Goal: Transaction & Acquisition: Book appointment/travel/reservation

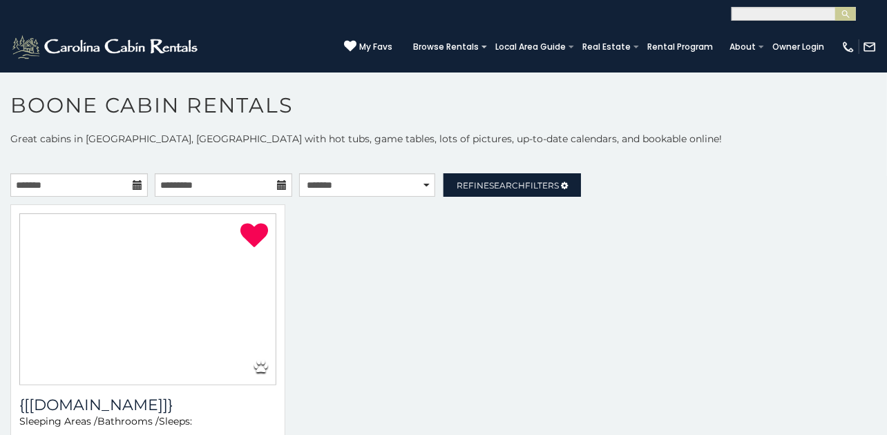
select select "**********"
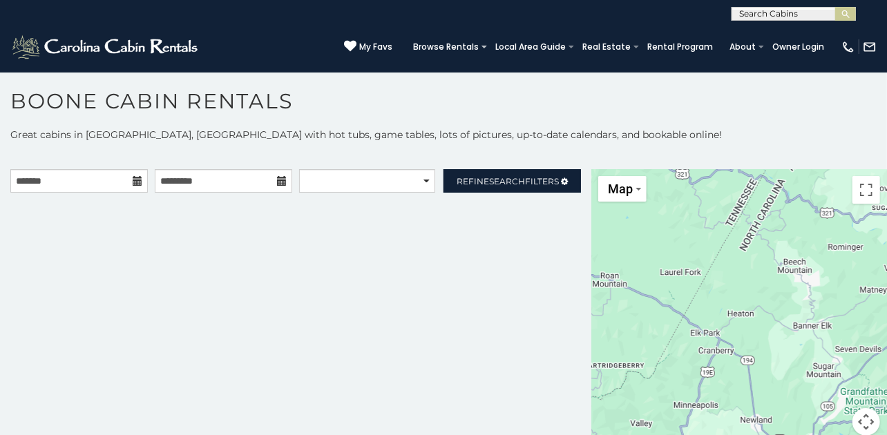
scroll to position [6, 0]
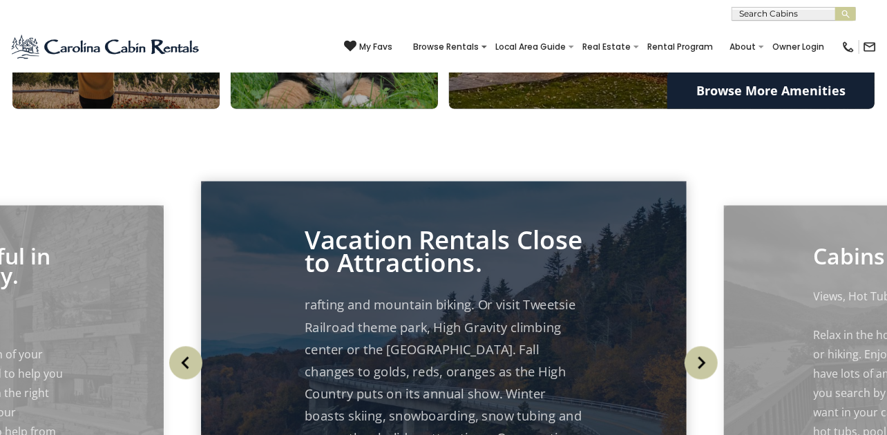
scroll to position [162, 0]
